Goal: Information Seeking & Learning: Learn about a topic

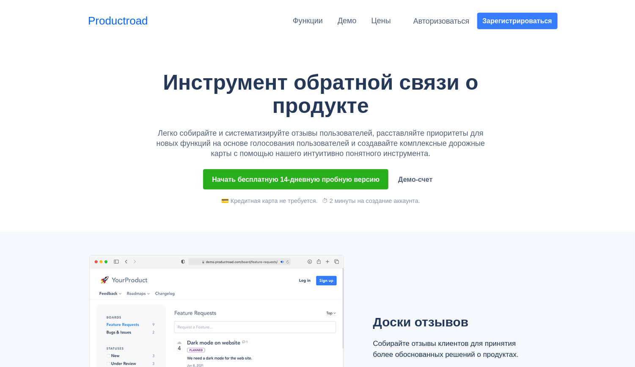
click at [525, 142] on div "Инструмент обратной связи о продукте Легко собирайте и систематизируйте отзывы …" at bounding box center [321, 115] width 413 height 88
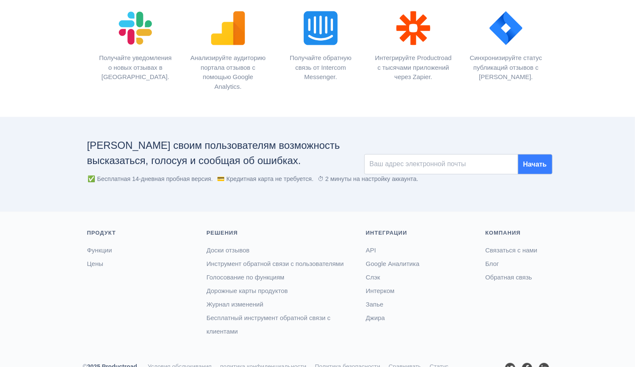
scroll to position [1046, 0]
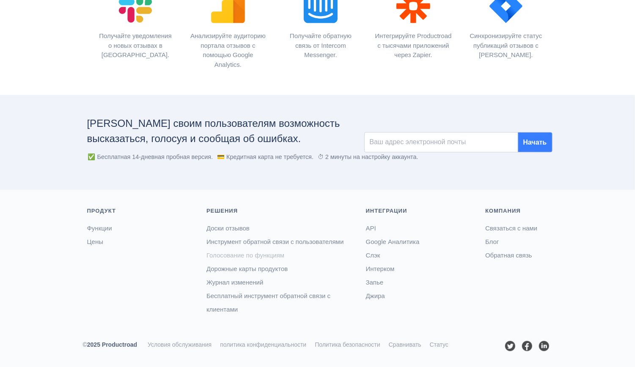
click at [256, 253] on font "Голосование по функциям" at bounding box center [246, 255] width 78 height 7
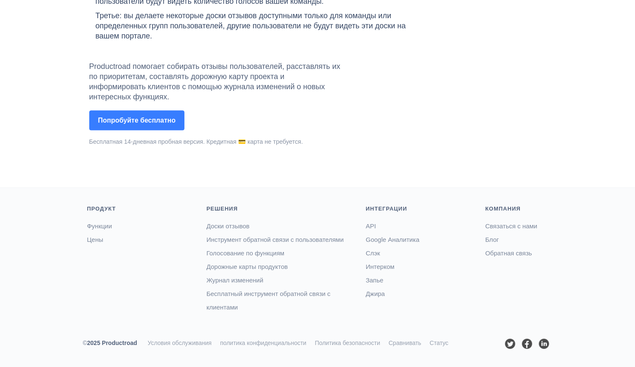
scroll to position [1365, 0]
click at [234, 224] on font "Доски отзывов" at bounding box center [228, 226] width 43 height 7
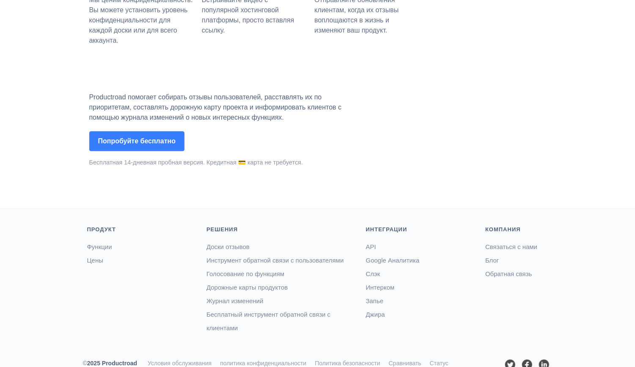
scroll to position [1038, 0]
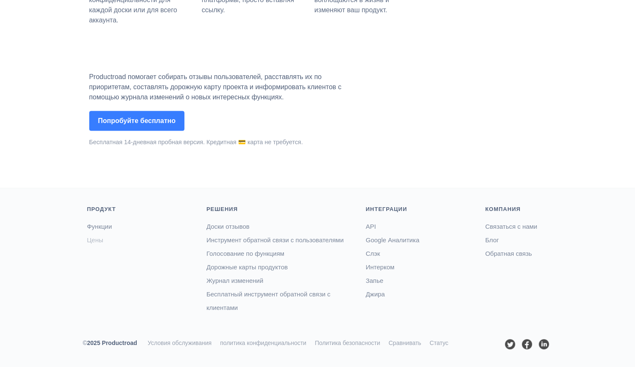
click at [94, 238] on font "Цены" at bounding box center [95, 240] width 17 height 7
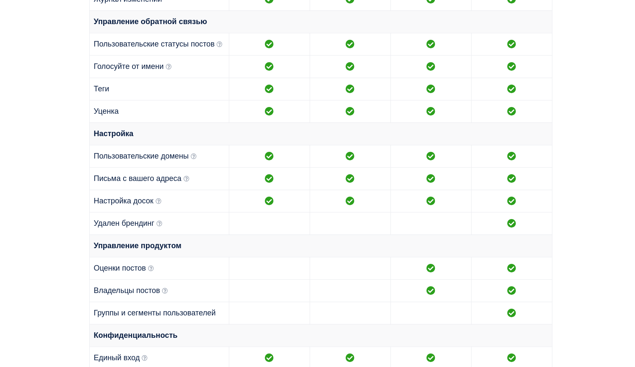
scroll to position [560, 0]
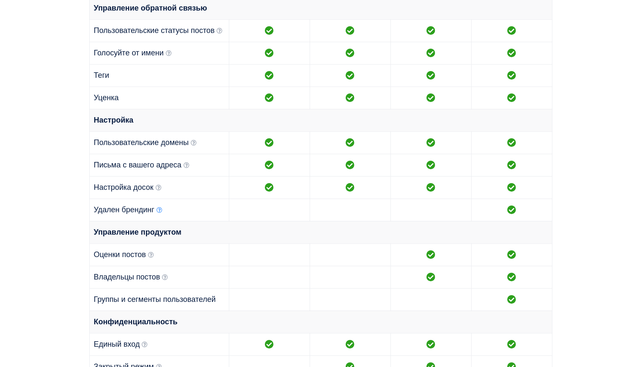
click at [158, 210] on icon at bounding box center [160, 210] width 6 height 6
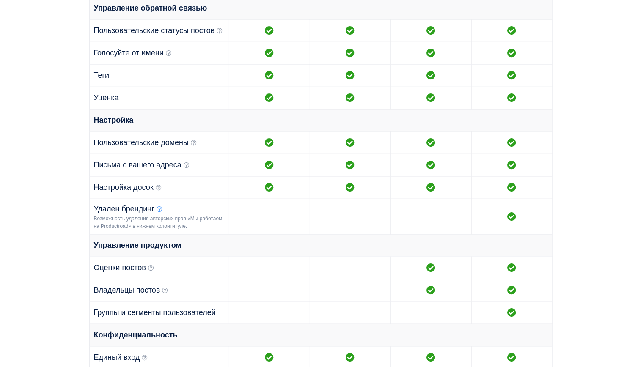
click at [158, 210] on icon at bounding box center [160, 210] width 6 height 6
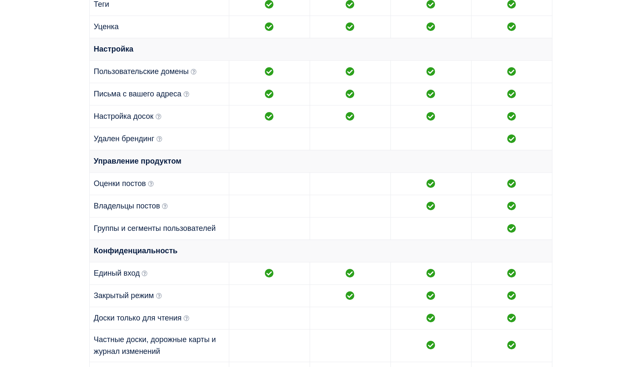
scroll to position [647, 0]
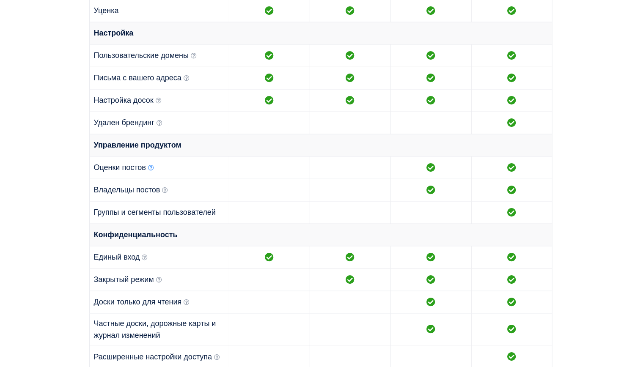
click at [151, 168] on icon at bounding box center [151, 168] width 6 height 6
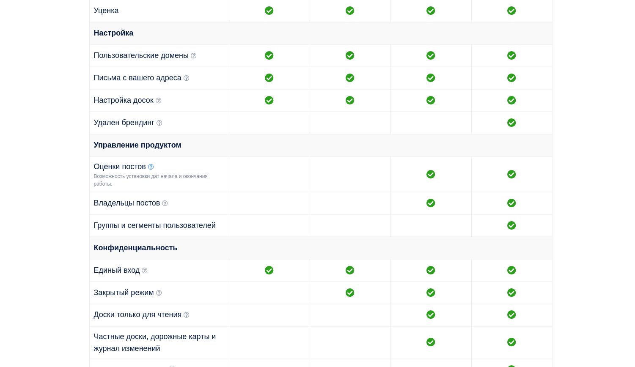
click at [151, 168] on icon at bounding box center [151, 167] width 6 height 6
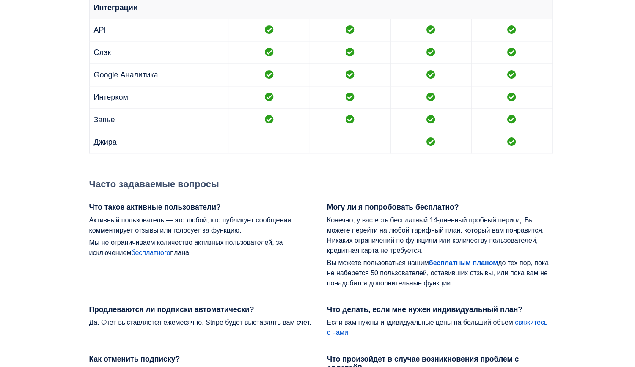
scroll to position [1052, 0]
click at [195, 286] on div "Что такое активные пользователи? Активный пользователь — это любой, кто публику…" at bounding box center [202, 254] width 238 height 102
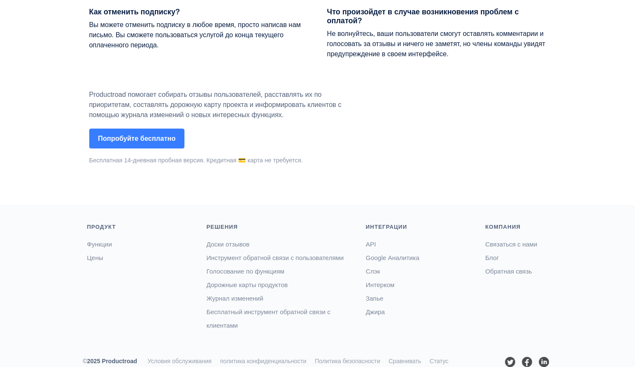
scroll to position [1417, 0]
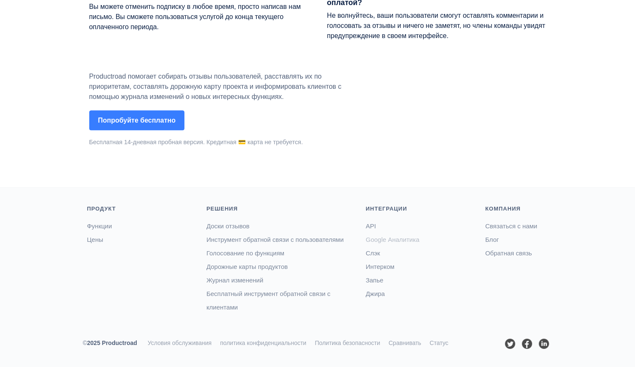
click at [385, 238] on font "Google Аналитика" at bounding box center [393, 239] width 54 height 7
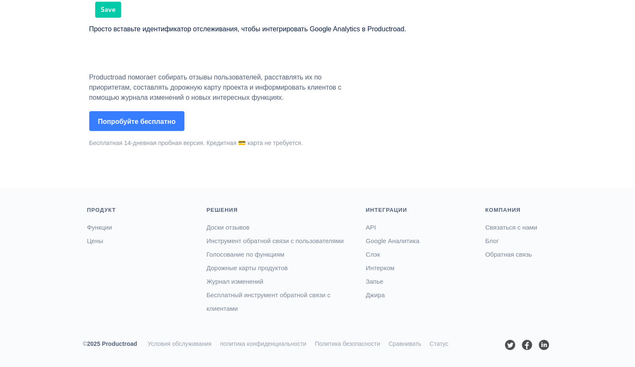
scroll to position [221, 0]
click at [440, 341] on font "Статус" at bounding box center [439, 343] width 19 height 7
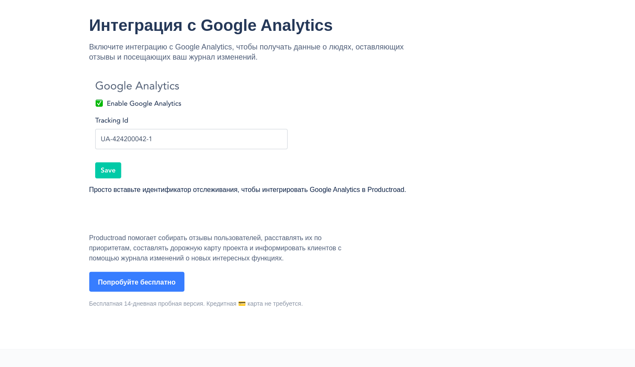
scroll to position [0, 0]
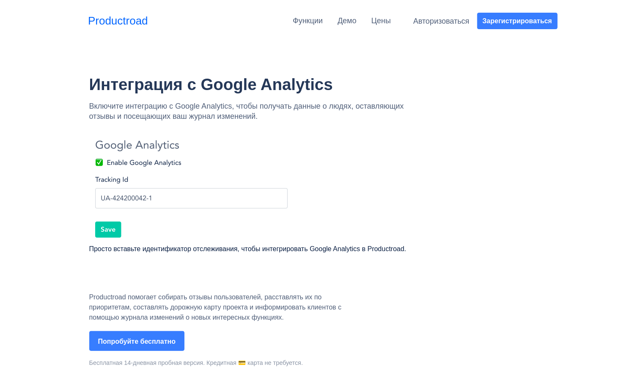
click at [306, 16] on div "Функции" at bounding box center [308, 21] width 30 height 16
click at [306, 22] on font "Функции" at bounding box center [308, 21] width 30 height 8
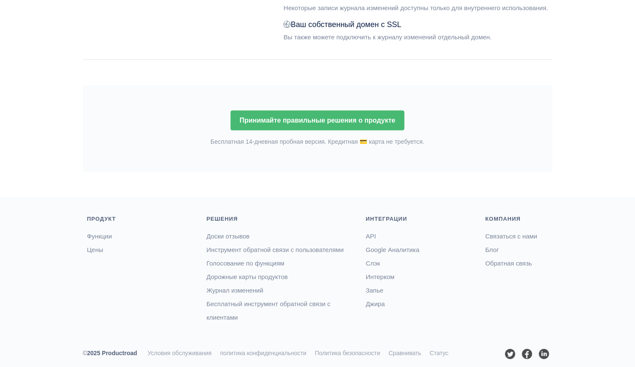
scroll to position [1270, 0]
